Goal: Task Accomplishment & Management: Use online tool/utility

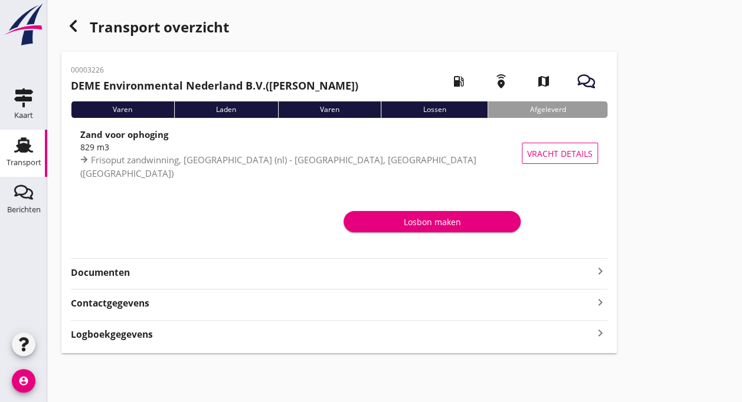
click at [39, 163] on div "Transport" at bounding box center [23, 163] width 35 height 8
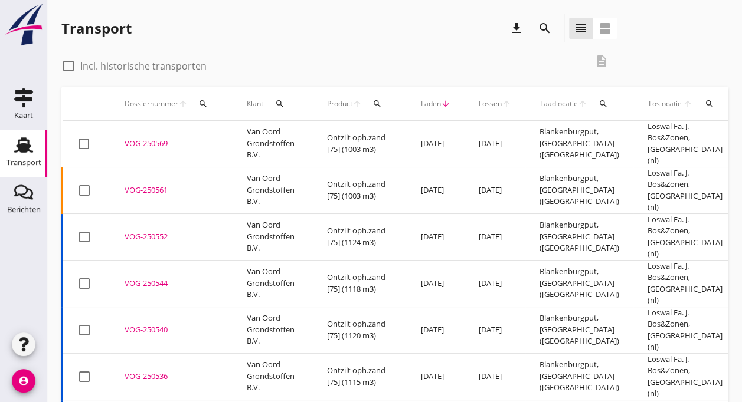
click at [198, 185] on div "VOG-250561" at bounding box center [172, 191] width 94 height 12
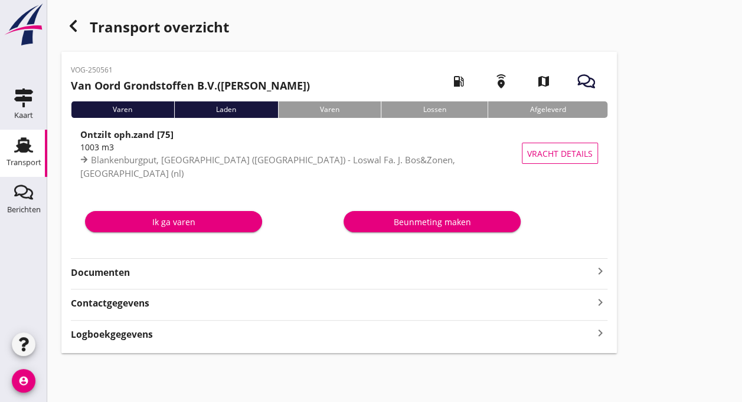
click at [165, 223] on div "Ik ga varen" at bounding box center [173, 222] width 158 height 12
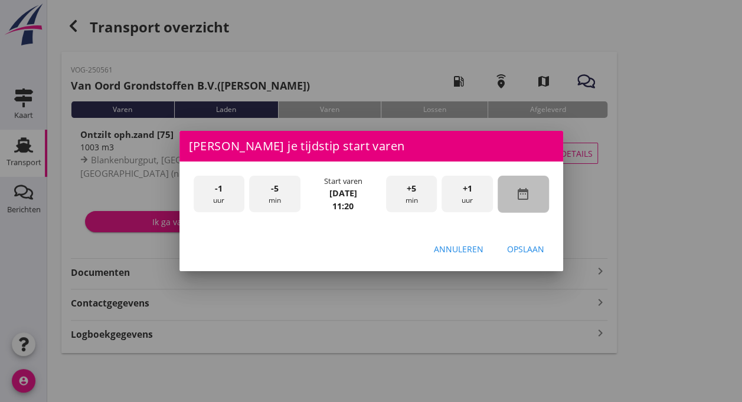
click at [528, 190] on icon "date_range" at bounding box center [523, 194] width 14 height 14
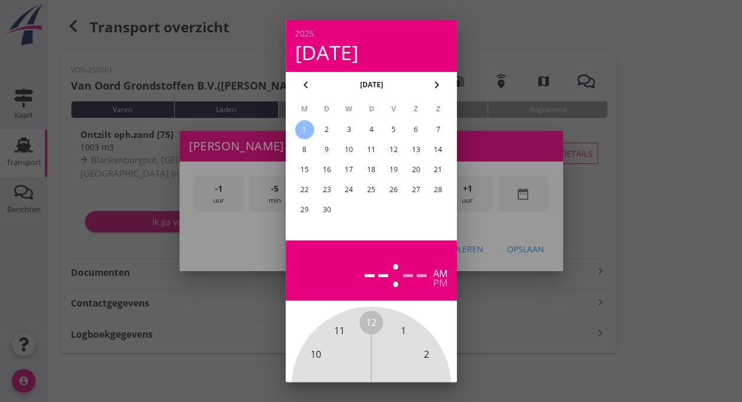
click at [310, 86] on icon "chevron_left" at bounding box center [306, 85] width 14 height 14
click at [392, 212] on div "29" at bounding box center [393, 210] width 19 height 19
click at [556, 292] on div at bounding box center [371, 201] width 742 height 402
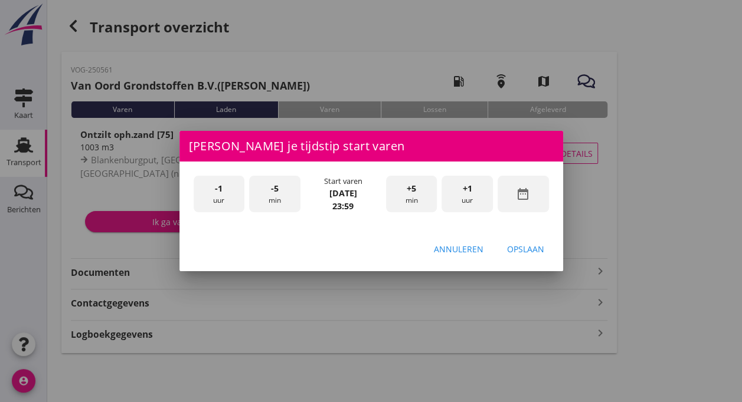
click at [209, 194] on div "-1 uur" at bounding box center [219, 194] width 51 height 37
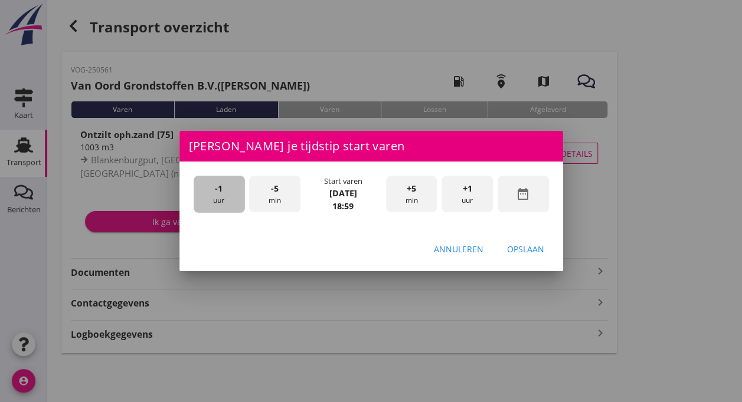
click at [209, 194] on div "-1 uur" at bounding box center [219, 194] width 51 height 37
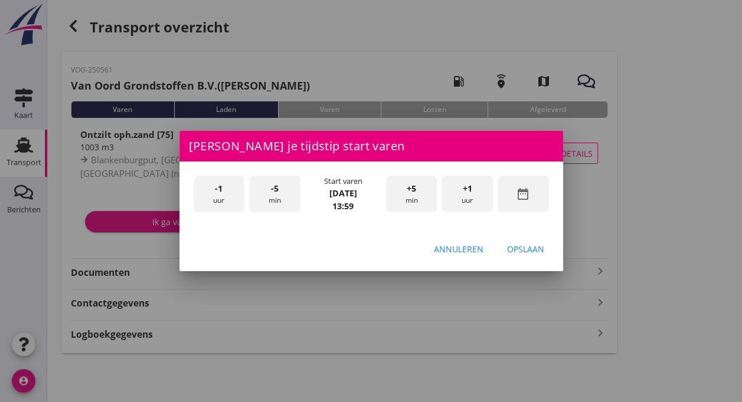
click at [280, 197] on div "-5 min" at bounding box center [274, 194] width 51 height 37
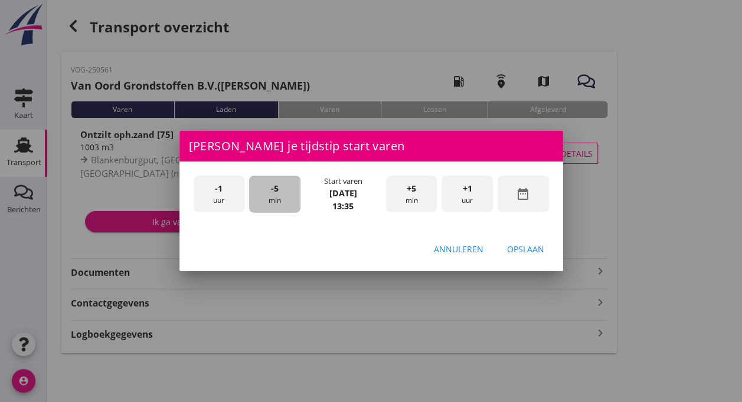
click at [280, 197] on div "-5 min" at bounding box center [274, 194] width 51 height 37
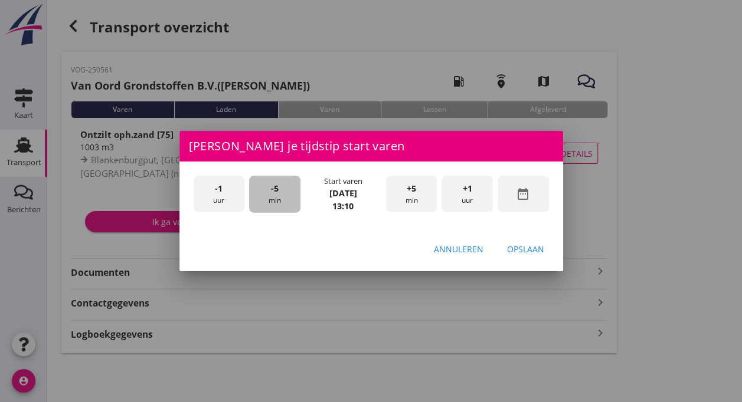
click at [280, 197] on div "-5 min" at bounding box center [274, 194] width 51 height 37
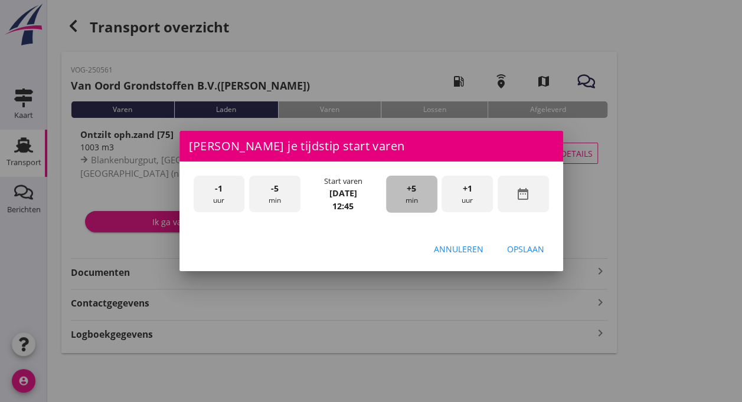
click at [409, 205] on div "+5 min" at bounding box center [411, 194] width 51 height 37
click at [281, 196] on div "-5 min" at bounding box center [274, 194] width 51 height 37
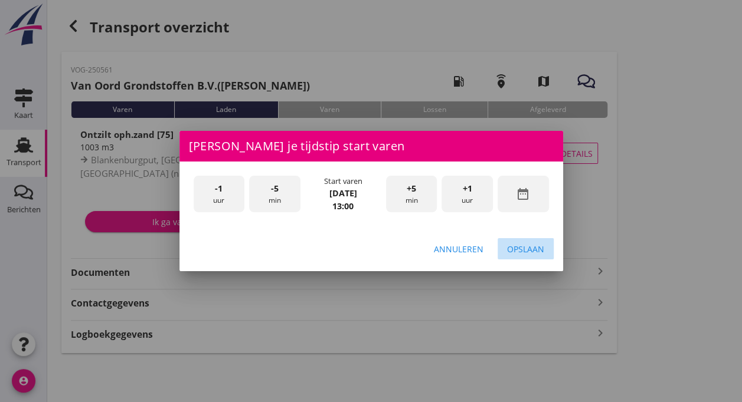
click at [528, 247] on div "Opslaan" at bounding box center [525, 249] width 37 height 12
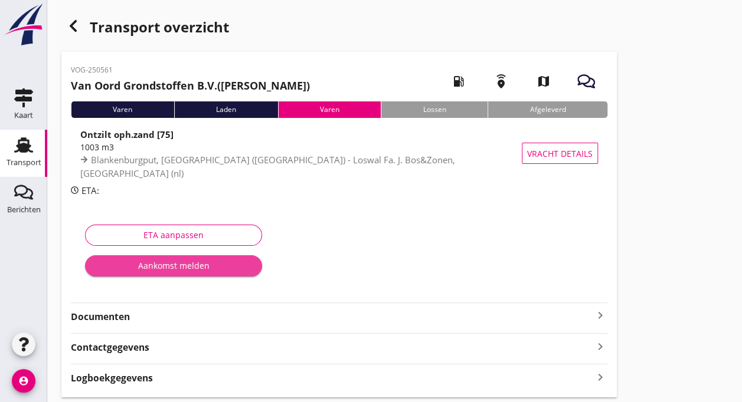
click at [186, 264] on div "Aankomst melden" at bounding box center [173, 266] width 158 height 12
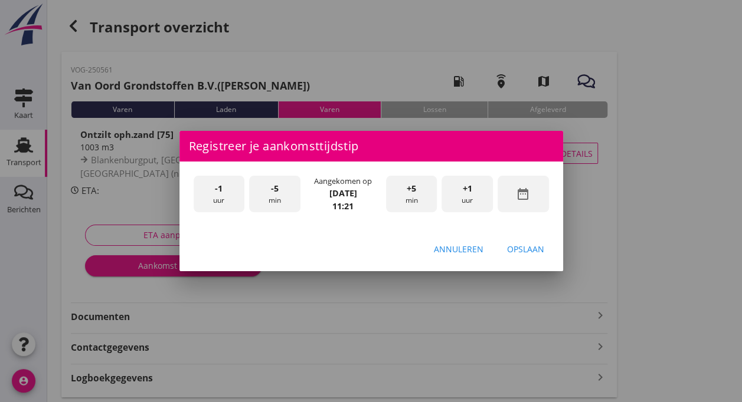
click at [227, 194] on div "-1 uur" at bounding box center [219, 194] width 51 height 37
click at [289, 196] on div "-5 min" at bounding box center [274, 194] width 51 height 37
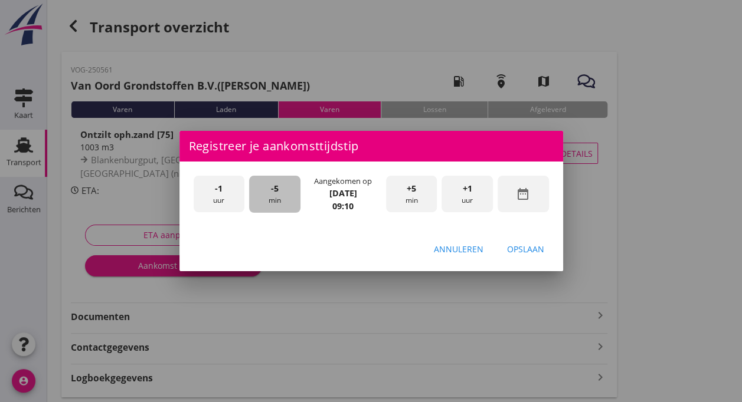
click at [289, 196] on div "-5 min" at bounding box center [274, 194] width 51 height 37
click at [536, 250] on div "Opslaan" at bounding box center [525, 249] width 37 height 12
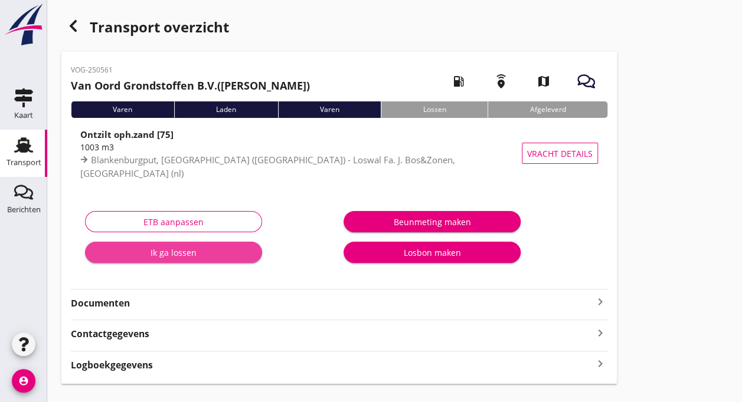
click at [192, 252] on div "Ik ga lossen" at bounding box center [173, 253] width 158 height 12
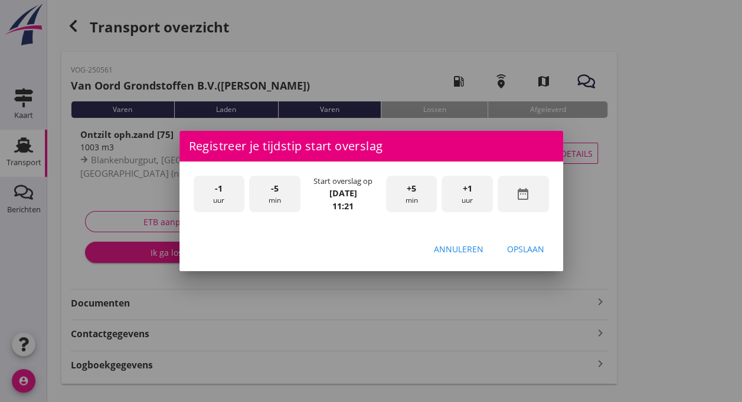
click at [239, 240] on div "Annuleren Opslaan" at bounding box center [371, 249] width 384 height 40
click at [211, 197] on div "-1 uur" at bounding box center [219, 194] width 51 height 37
click at [280, 194] on div "-5 min" at bounding box center [274, 194] width 51 height 37
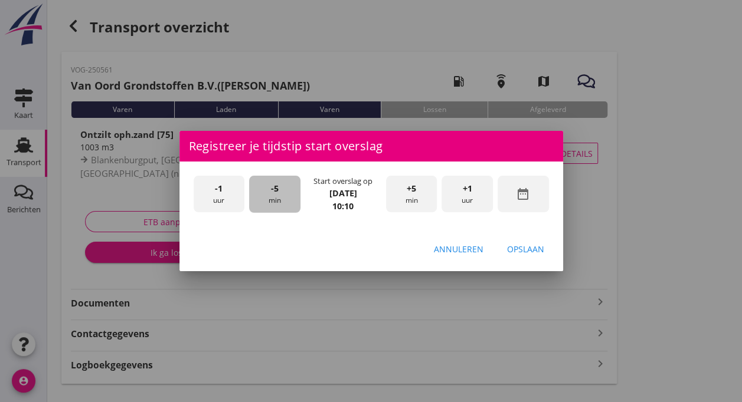
click at [280, 194] on div "-5 min" at bounding box center [274, 194] width 51 height 37
click at [530, 246] on div "Opslaan" at bounding box center [525, 249] width 37 height 12
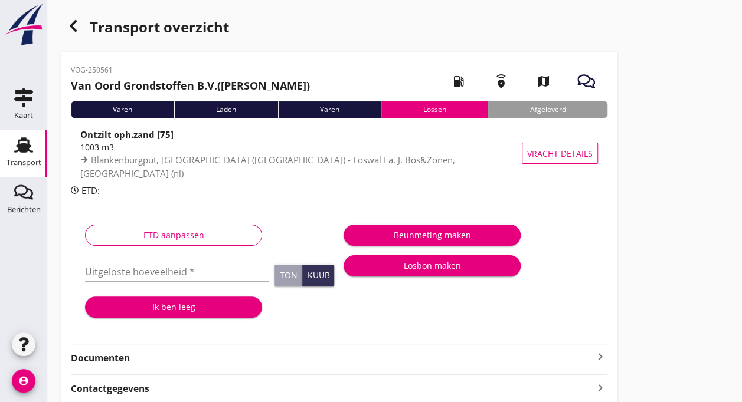
drag, startPoint x: 676, startPoint y: 224, endPoint x: 693, endPoint y: 202, distance: 27.9
click at [693, 202] on div "Transport overzicht VOG-250561 Van Oord Grondstoffen B.V. ([PERSON_NAME] van To…" at bounding box center [394, 226] width 695 height 453
